Goal: Information Seeking & Learning: Learn about a topic

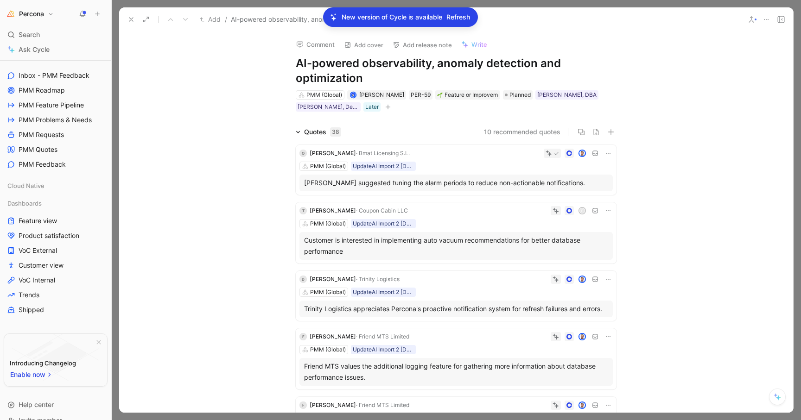
click at [454, 18] on span "Refresh" at bounding box center [458, 17] width 24 height 11
